Goal: Transaction & Acquisition: Purchase product/service

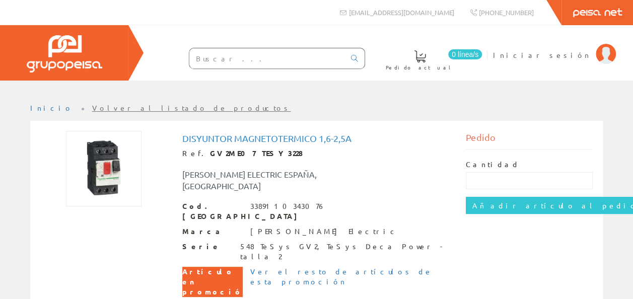
scroll to position [50, 0]
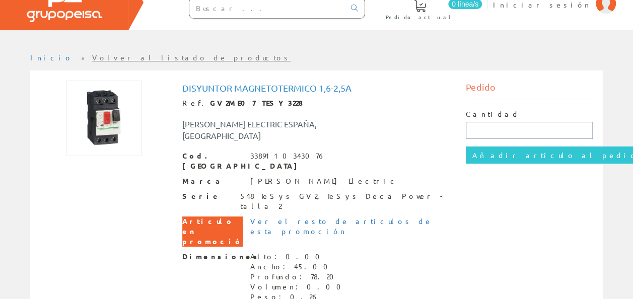
click at [481, 129] on input "text" at bounding box center [529, 130] width 127 height 17
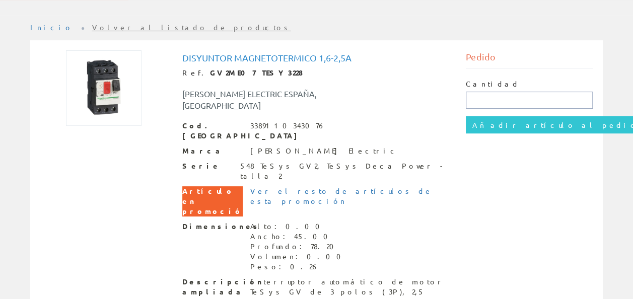
scroll to position [90, 0]
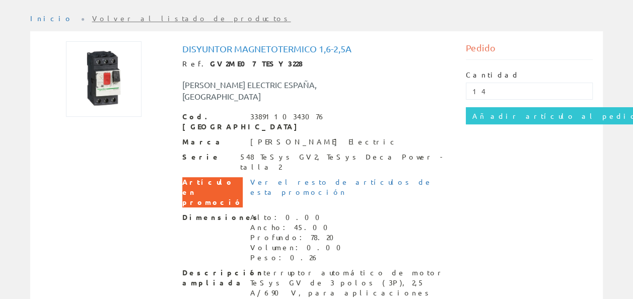
click at [574, 165] on div "Disyuntor Magnetotermico 1,6-2,5a Ref. GV2ME07 TESY3228 SCHNEIDER ELECTRIC ESPA…" at bounding box center [316, 202] width 567 height 322
click at [488, 87] on input "14" at bounding box center [529, 91] width 127 height 17
type input "1"
click at [478, 175] on div "Disyuntor Magnetotermico 1,6-2,5a Ref. GV2ME07 TESY3228 SCHNEIDER ELECTRIC ESPA…" at bounding box center [316, 202] width 567 height 322
click at [337, 177] on link "Ver el resto de artículos de esta promoción" at bounding box center [341, 186] width 182 height 19
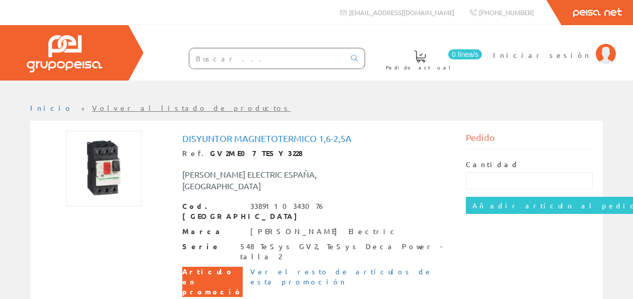
scroll to position [90, 0]
